Goal: Task Accomplishment & Management: Use online tool/utility

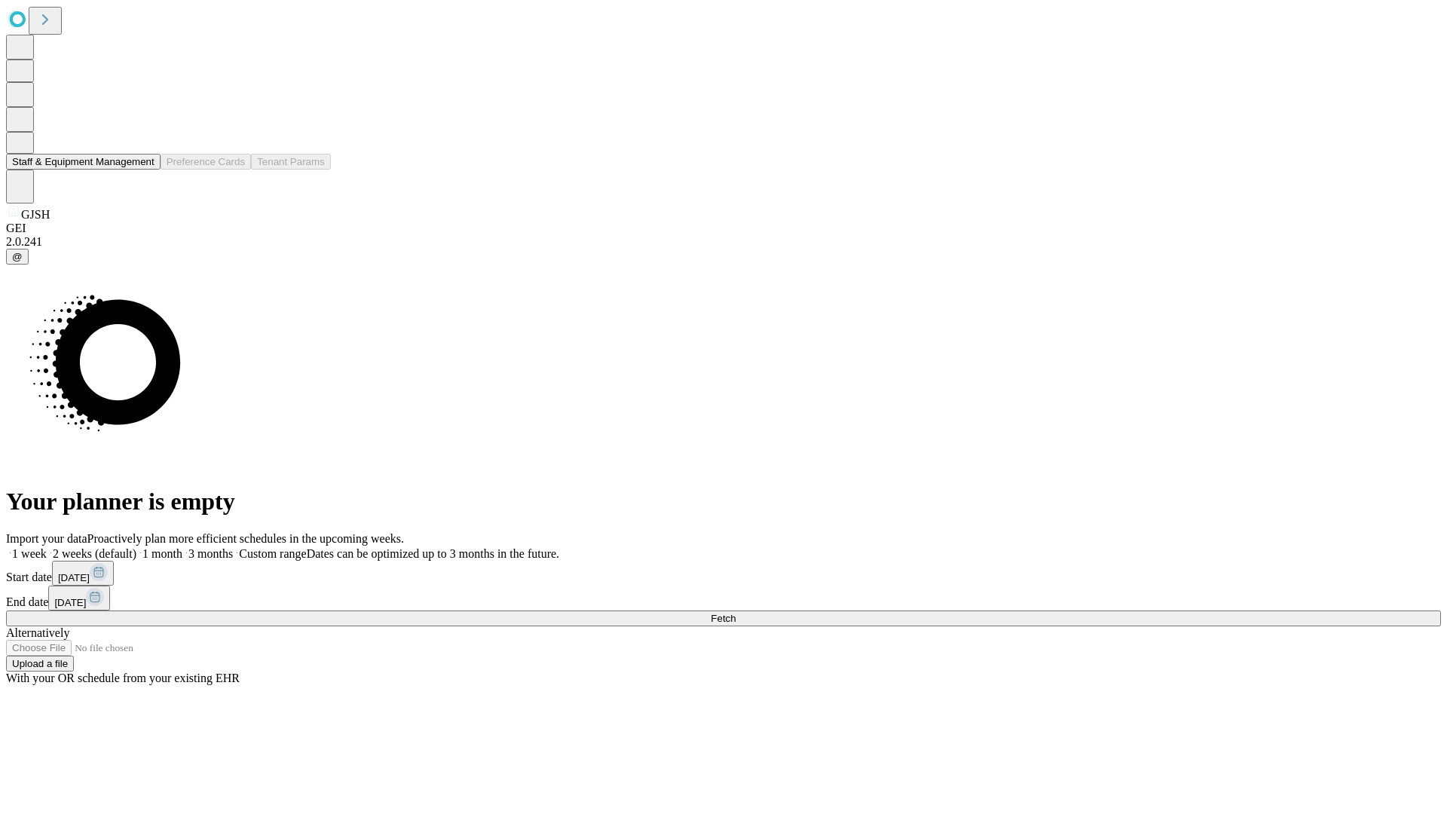
click at [144, 170] on button "Staff & Equipment Management" at bounding box center [83, 162] width 154 height 16
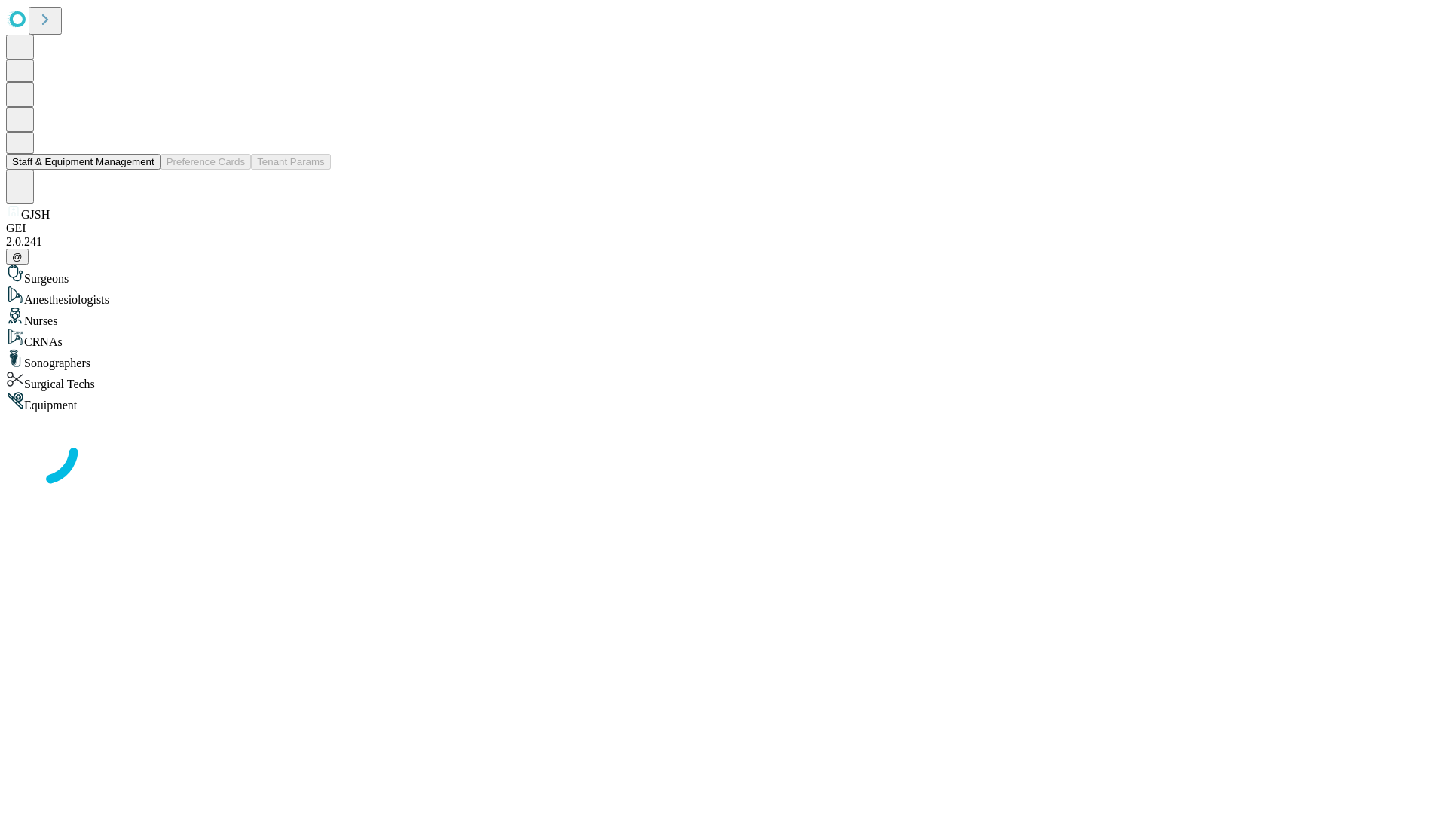
click at [144, 170] on button "Staff & Equipment Management" at bounding box center [83, 162] width 154 height 16
